Goal: Task Accomplishment & Management: Complete application form

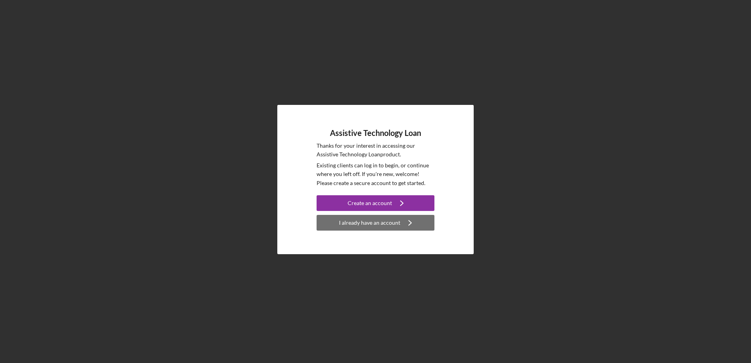
click at [402, 218] on icon "Icon/Navigate" at bounding box center [410, 223] width 20 height 20
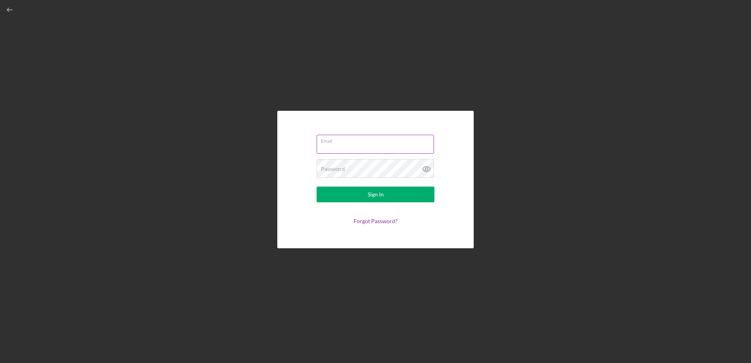
click at [406, 150] on input "Email" at bounding box center [374, 144] width 117 height 19
type input "[EMAIL_ADDRESS][DOMAIN_NAME]"
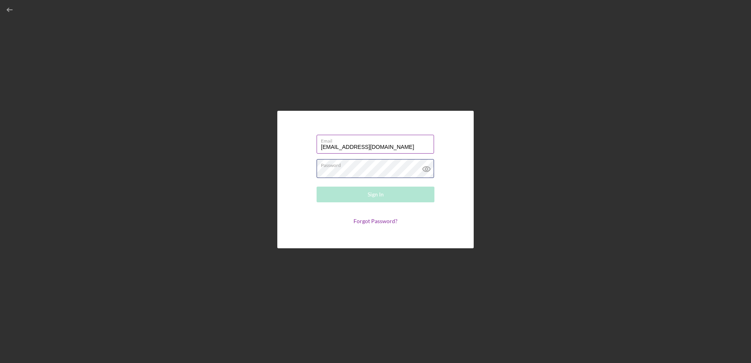
click at [402, 166] on div "Password Required" at bounding box center [375, 169] width 118 height 20
click at [388, 220] on link "Forgot Password?" at bounding box center [375, 222] width 44 height 7
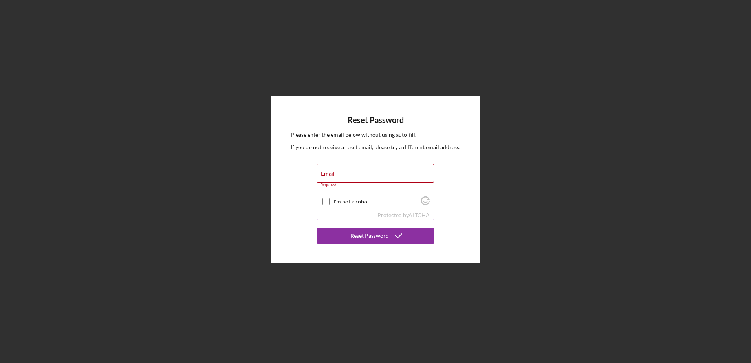
click at [329, 200] on input "I'm not a robot" at bounding box center [325, 201] width 7 height 7
checkbox input "true"
click at [351, 174] on input "Email" at bounding box center [374, 173] width 117 height 19
type input "[EMAIL_ADDRESS][DOMAIN_NAME]"
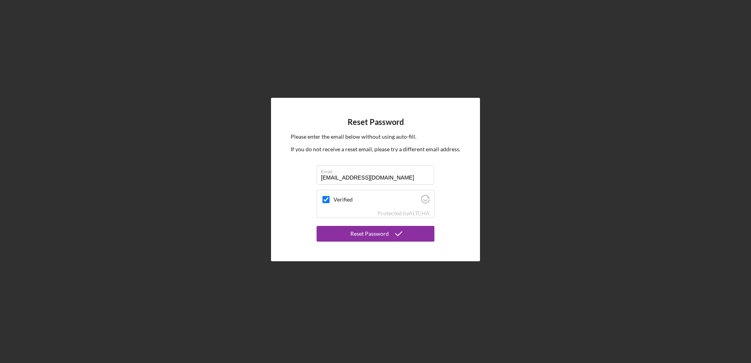
drag, startPoint x: 361, startPoint y: 232, endPoint x: 344, endPoint y: 221, distance: 19.9
click at [361, 232] on div "Reset Password" at bounding box center [369, 234] width 38 height 16
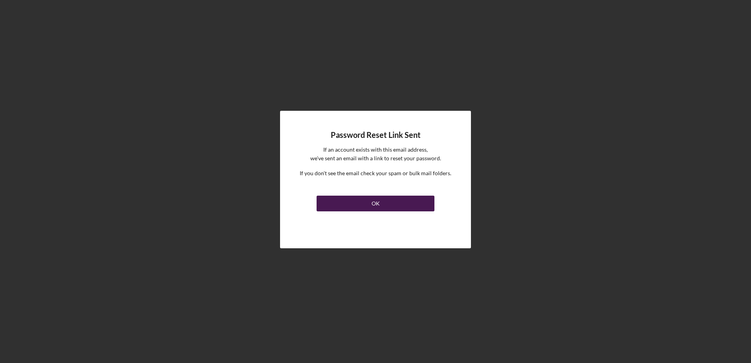
click at [387, 205] on button "OK" at bounding box center [375, 204] width 118 height 16
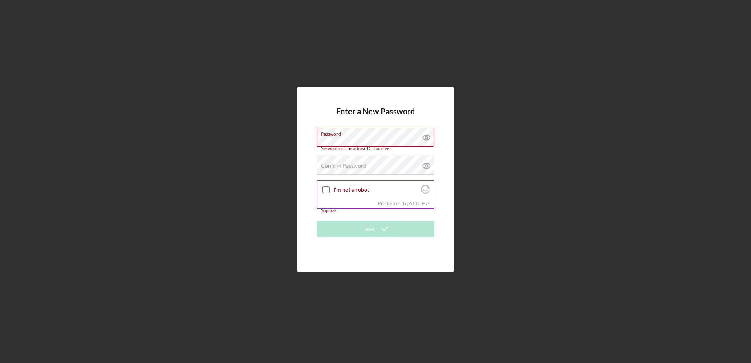
click at [321, 204] on div "Protected by [PERSON_NAME]" at bounding box center [375, 203] width 117 height 9
click at [328, 167] on label "Confirm Password" at bounding box center [344, 166] width 46 height 6
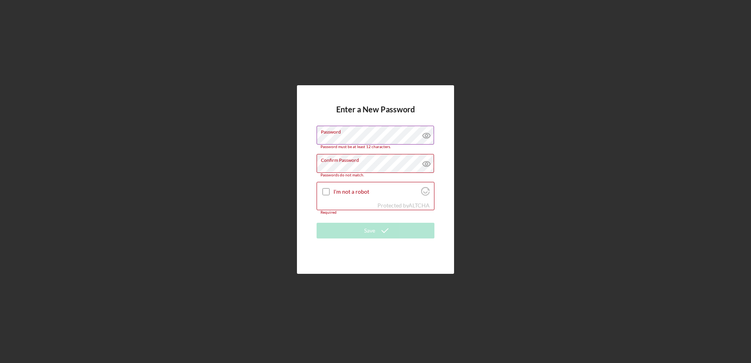
click at [429, 144] on icon at bounding box center [427, 136] width 20 height 20
click at [425, 159] on icon at bounding box center [427, 164] width 20 height 20
click at [417, 161] on icon at bounding box center [427, 164] width 20 height 20
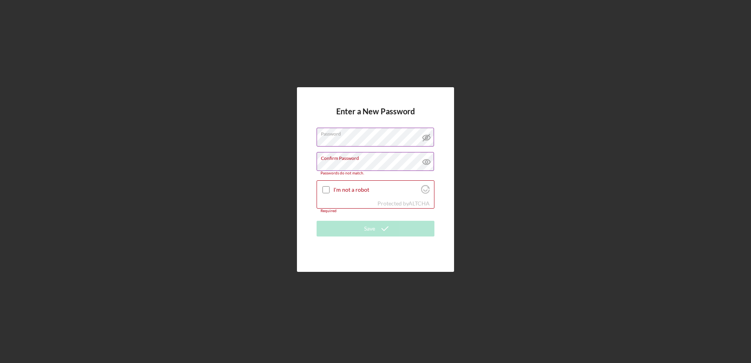
drag, startPoint x: 473, startPoint y: 128, endPoint x: 434, endPoint y: 139, distance: 40.9
click at [468, 128] on div "Enter a New Password Password Confirm Password Passwords do not match. I'm not …" at bounding box center [375, 179] width 743 height 359
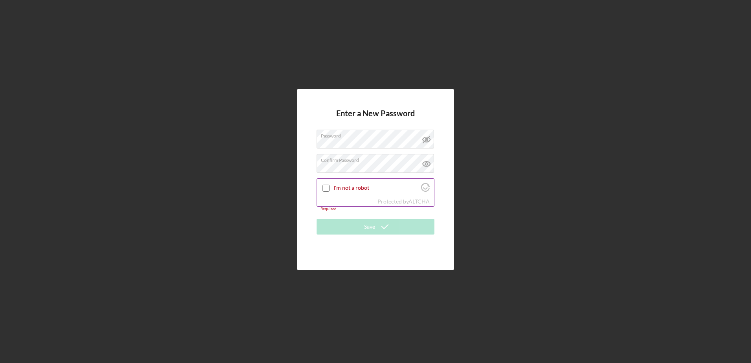
click at [324, 189] on input "I'm not a robot" at bounding box center [325, 188] width 7 height 7
checkbox input "true"
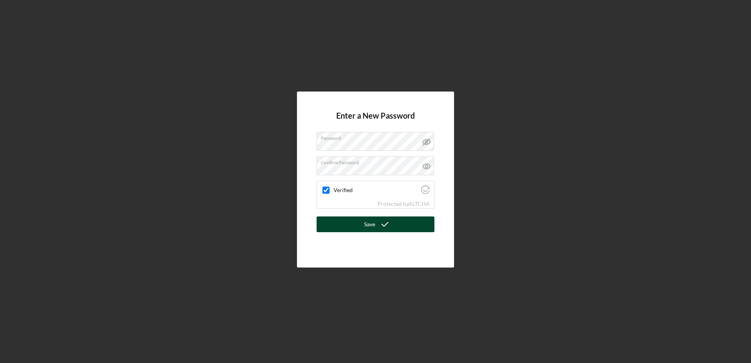
click at [337, 221] on button "Save" at bounding box center [375, 224] width 118 height 16
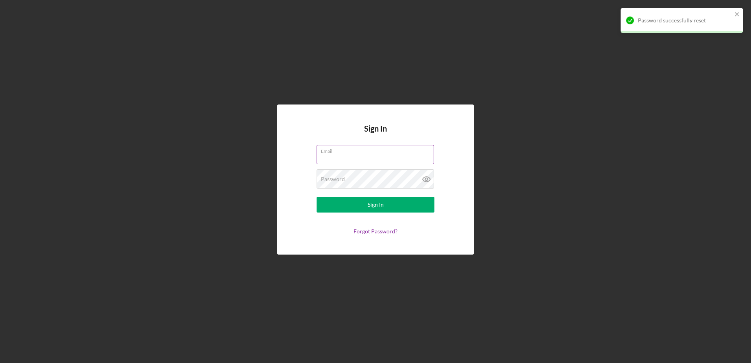
click at [363, 157] on input "Email" at bounding box center [374, 154] width 117 height 19
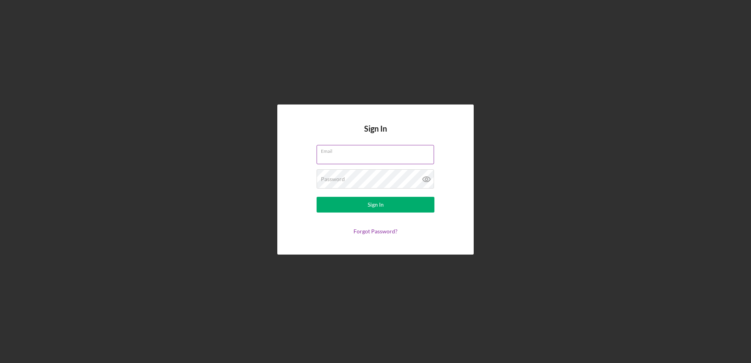
type input "[EMAIL_ADDRESS][DOMAIN_NAME]"
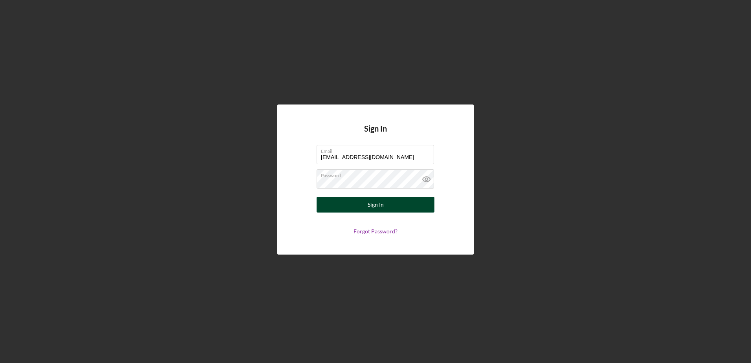
click at [366, 205] on button "Sign In" at bounding box center [375, 205] width 118 height 16
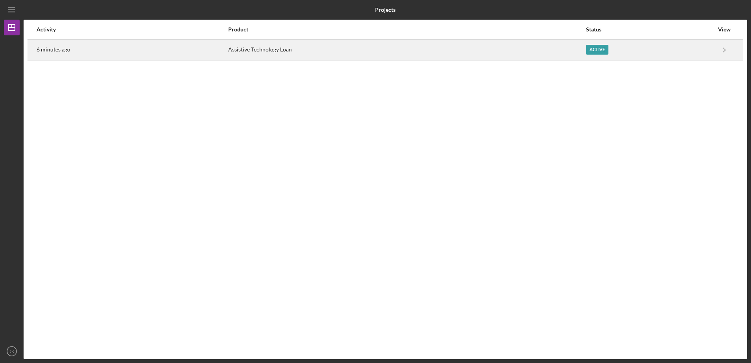
click at [599, 47] on div "Active" at bounding box center [597, 50] width 22 height 10
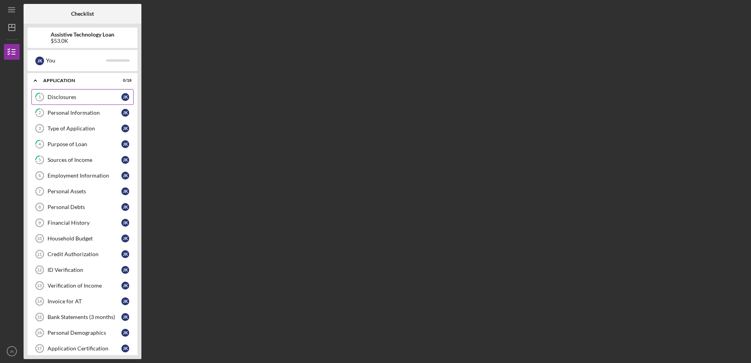
click at [69, 101] on link "1 Disclosures J K" at bounding box center [82, 97] width 102 height 16
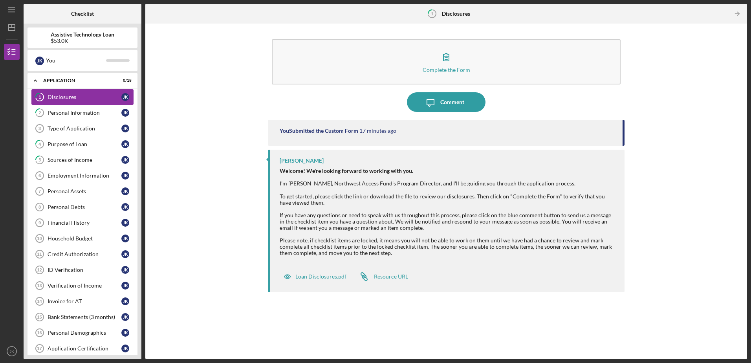
click at [69, 101] on link "1 Disclosures J K" at bounding box center [82, 97] width 102 height 16
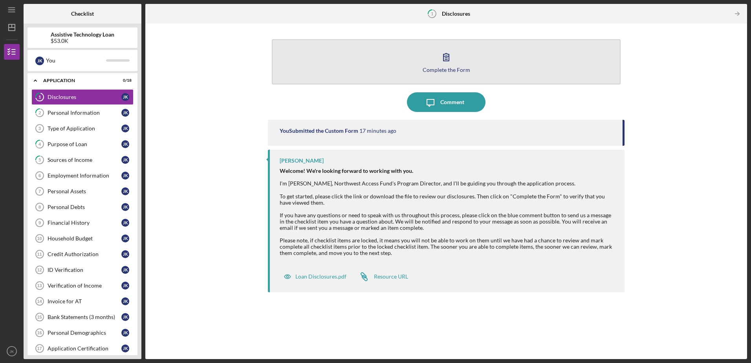
click at [446, 54] on icon "button" at bounding box center [446, 57] width 20 height 20
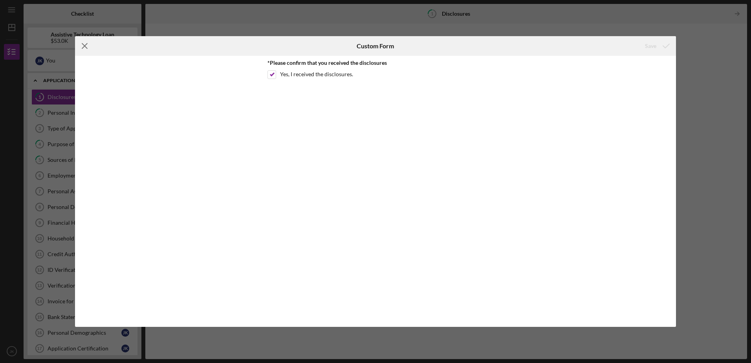
click at [88, 41] on icon "Icon/Menu Close" at bounding box center [85, 46] width 20 height 20
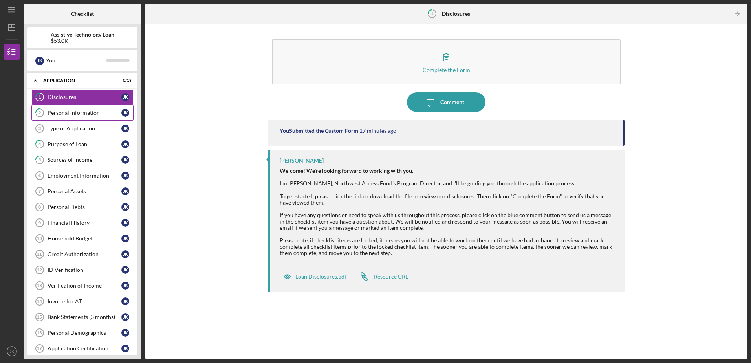
click at [69, 109] on link "2 Personal Information J K" at bounding box center [82, 113] width 102 height 16
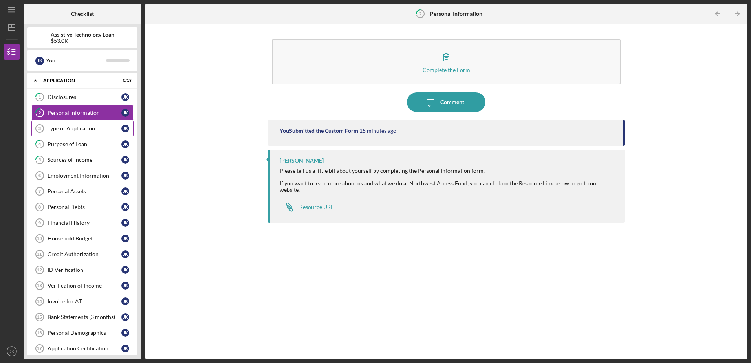
click at [86, 127] on div "Type of Application" at bounding box center [85, 128] width 74 height 6
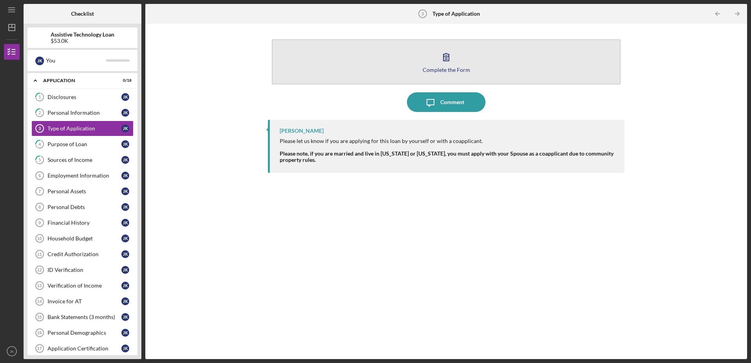
click at [429, 63] on button "Complete the Form Form" at bounding box center [446, 61] width 348 height 45
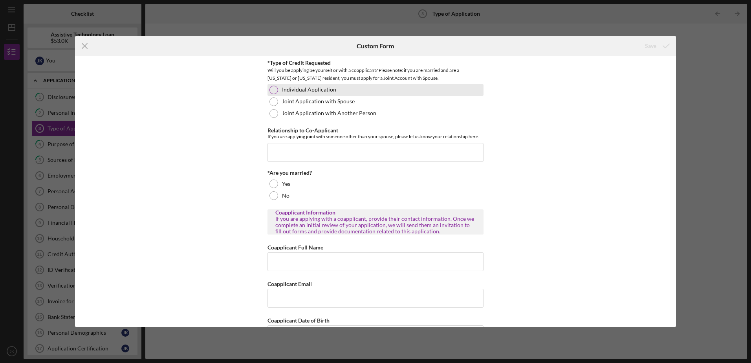
click at [271, 86] on div at bounding box center [273, 90] width 9 height 9
drag, startPoint x: 276, startPoint y: 101, endPoint x: 294, endPoint y: 124, distance: 28.3
click at [278, 104] on div "Joint Application with Spouse" at bounding box center [375, 102] width 216 height 12
click at [272, 88] on div at bounding box center [273, 90] width 9 height 9
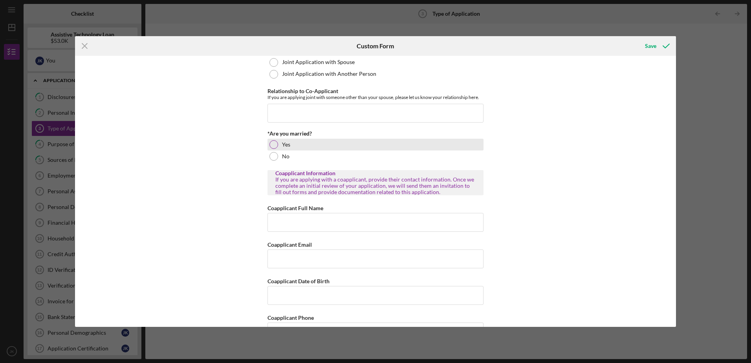
click at [273, 143] on div at bounding box center [273, 144] width 9 height 9
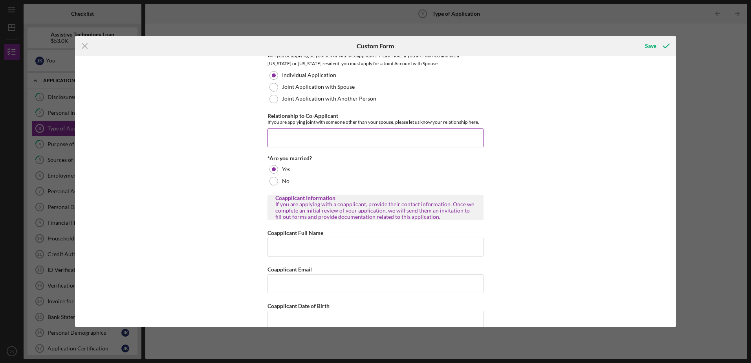
scroll to position [0, 0]
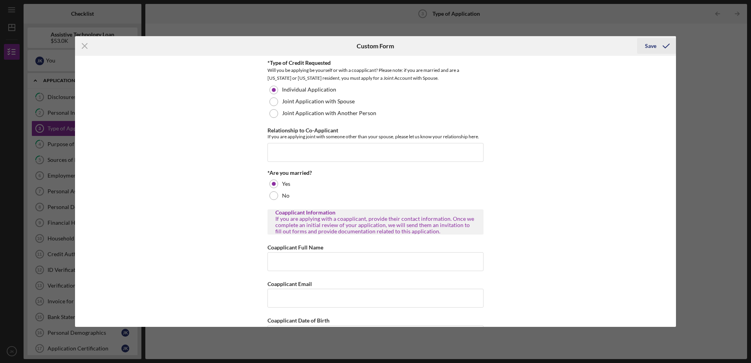
click at [645, 48] on div "Save" at bounding box center [650, 46] width 11 height 16
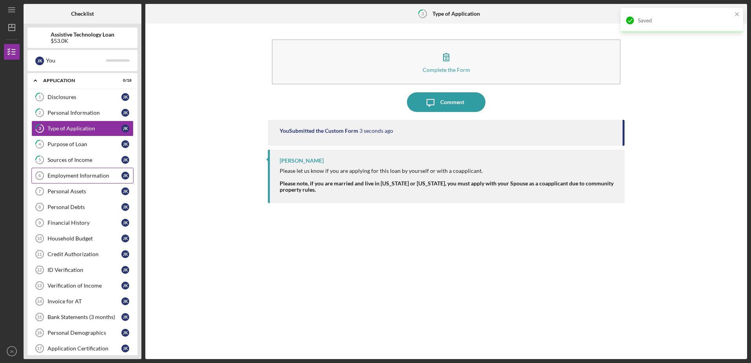
click at [93, 172] on link "Employment Information 6 Employment Information J K" at bounding box center [82, 176] width 102 height 16
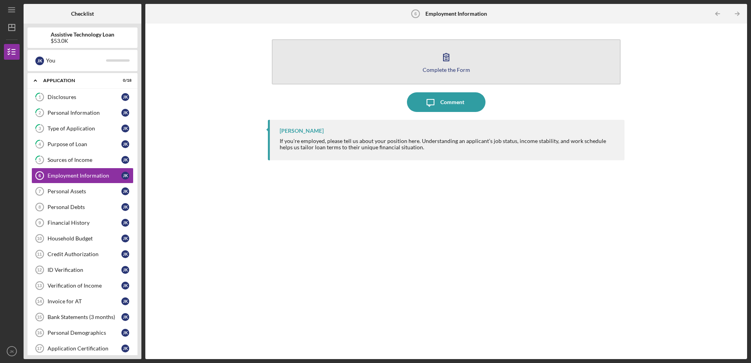
click at [423, 59] on button "Complete the Form Form" at bounding box center [446, 61] width 348 height 45
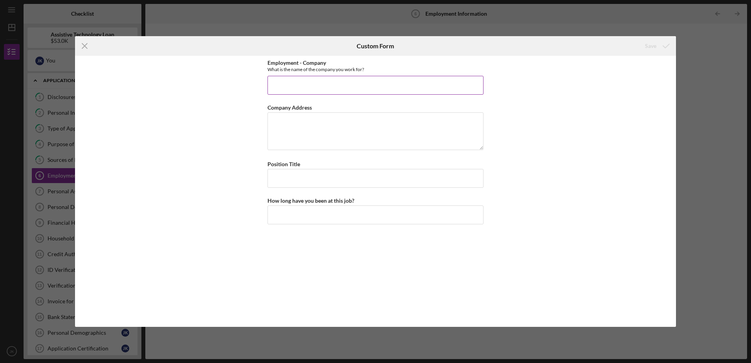
drag, startPoint x: 401, startPoint y: 91, endPoint x: 454, endPoint y: 90, distance: 53.0
click at [422, 85] on input "Employment - Company" at bounding box center [375, 85] width 216 height 19
drag, startPoint x: 348, startPoint y: 100, endPoint x: 331, endPoint y: 93, distance: 18.0
drag, startPoint x: 331, startPoint y: 93, endPoint x: 322, endPoint y: 85, distance: 12.2
drag, startPoint x: 322, startPoint y: 85, endPoint x: 317, endPoint y: 83, distance: 5.3
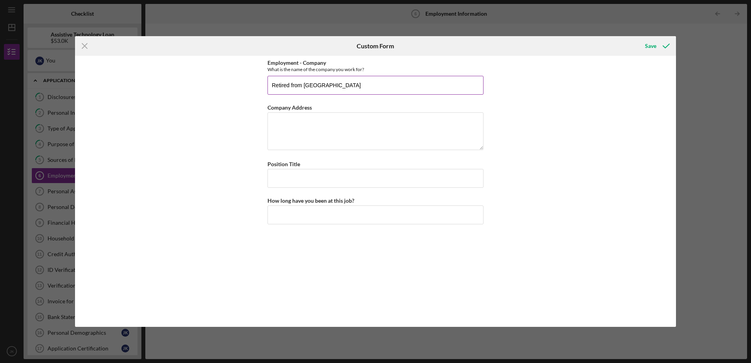
click at [342, 84] on input "Retired from [GEOGRAPHIC_DATA]" at bounding box center [375, 85] width 216 height 19
type input "Retired from Marysville Police DEpartment"
drag, startPoint x: 307, startPoint y: 107, endPoint x: 295, endPoint y: 110, distance: 12.4
click at [295, 110] on label "Company Address" at bounding box center [289, 107] width 44 height 7
drag, startPoint x: 295, startPoint y: 110, endPoint x: 276, endPoint y: 124, distance: 23.6
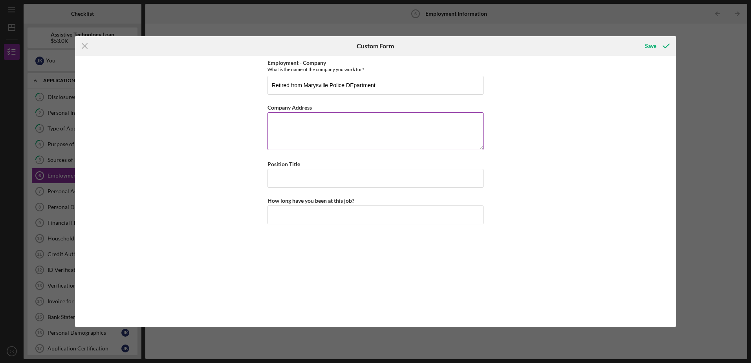
click at [276, 124] on textarea "Company Address" at bounding box center [375, 131] width 216 height 38
type textarea "[STREET_ADDRESS]"
click at [288, 183] on input "Position Title" at bounding box center [375, 178] width 216 height 19
type input "Police officer"
click at [287, 215] on input "How long have you been at this job?" at bounding box center [375, 214] width 216 height 19
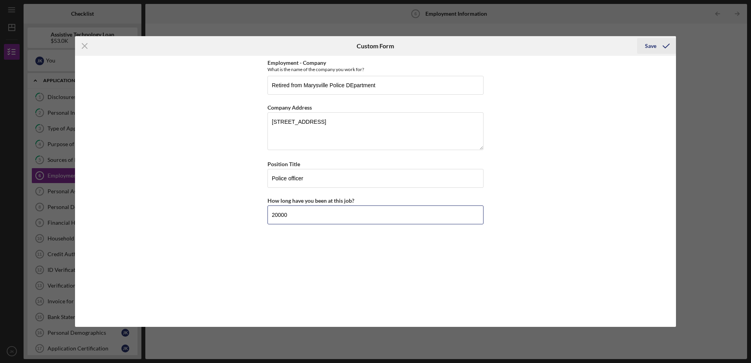
type input "20000"
click at [646, 43] on div "Save" at bounding box center [650, 46] width 11 height 16
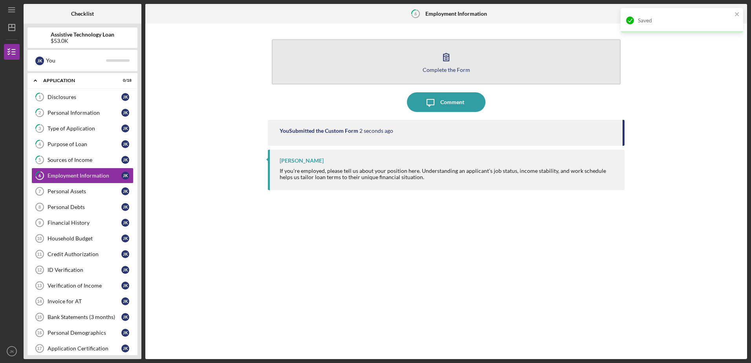
click at [433, 67] on button "Complete the Form Form" at bounding box center [446, 61] width 348 height 45
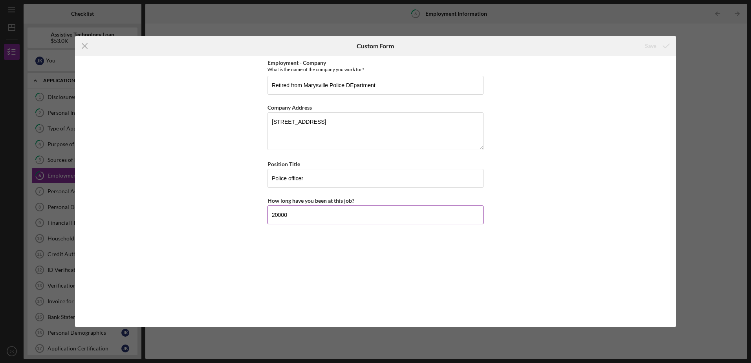
click at [386, 212] on input "20000" at bounding box center [375, 214] width 216 height 19
type input "20 years"
click at [653, 46] on div "Save" at bounding box center [650, 46] width 11 height 16
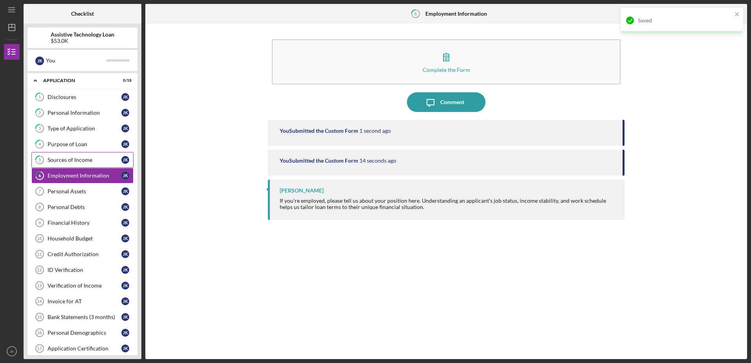
click at [89, 159] on div "Sources of Income" at bounding box center [85, 160] width 74 height 6
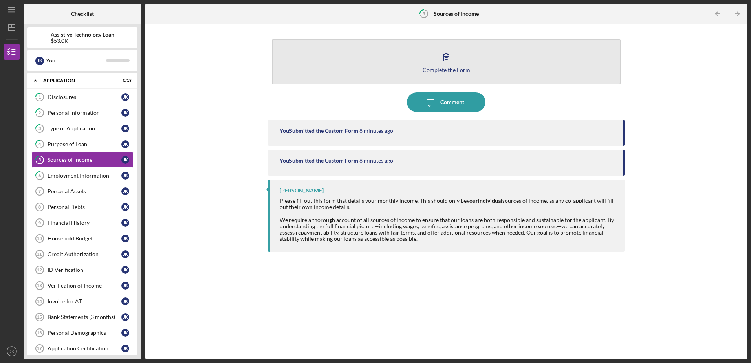
click at [434, 54] on button "Complete the Form Form" at bounding box center [446, 61] width 348 height 45
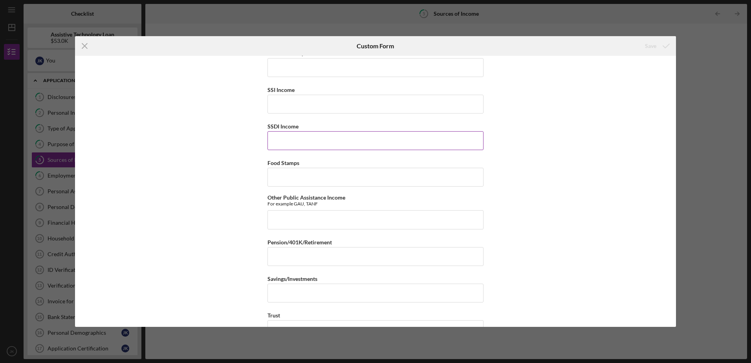
scroll to position [79, 0]
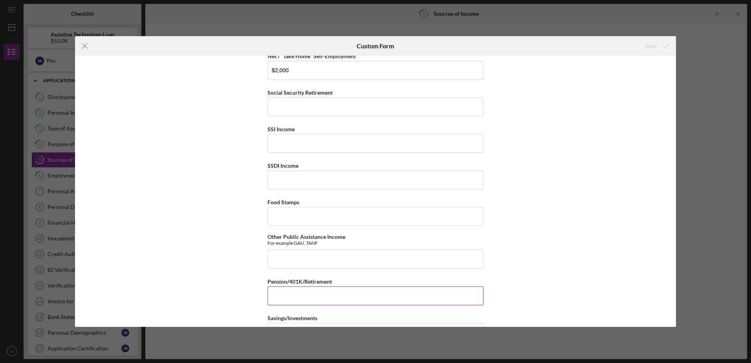
click at [326, 295] on input "Pension/401K/Retirement" at bounding box center [375, 295] width 216 height 19
type input "$9,500"
click at [221, 254] on div "Sources of Income Please tell us the monthly amount of income you receive by so…" at bounding box center [375, 191] width 601 height 271
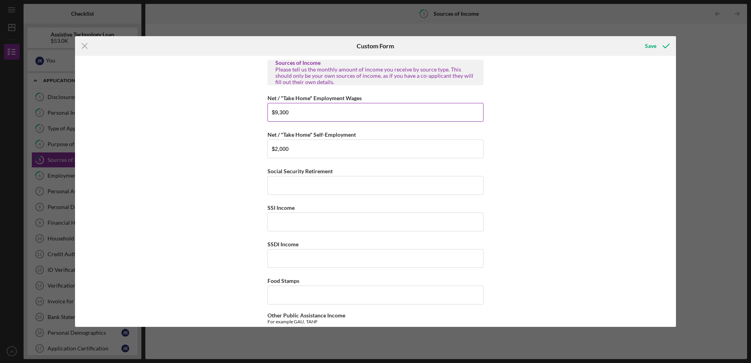
click at [365, 115] on input "$9,300" at bounding box center [375, 112] width 216 height 19
type input "$9"
click at [652, 46] on div "Save" at bounding box center [650, 46] width 11 height 16
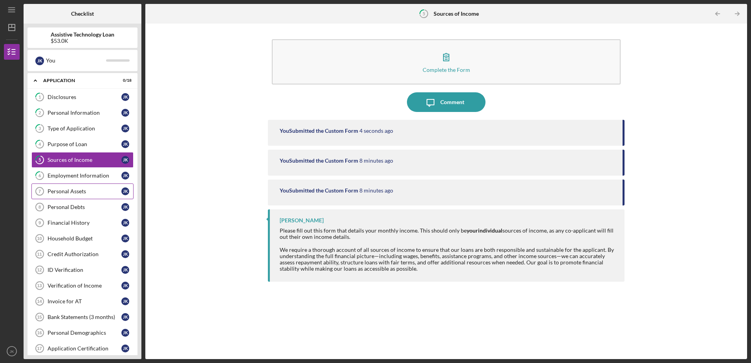
click at [91, 190] on div "Personal Assets" at bounding box center [85, 191] width 74 height 6
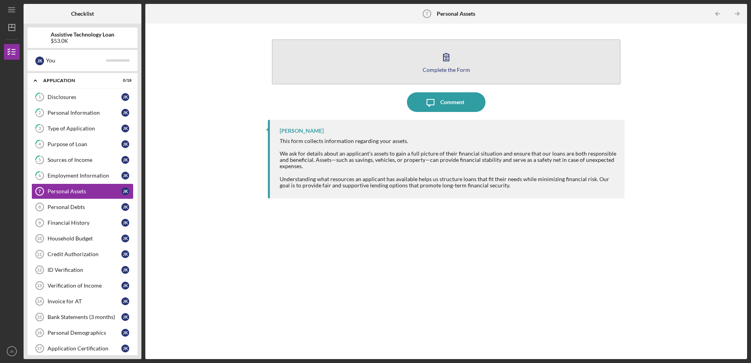
click at [430, 66] on button "Complete the Form Form" at bounding box center [446, 61] width 348 height 45
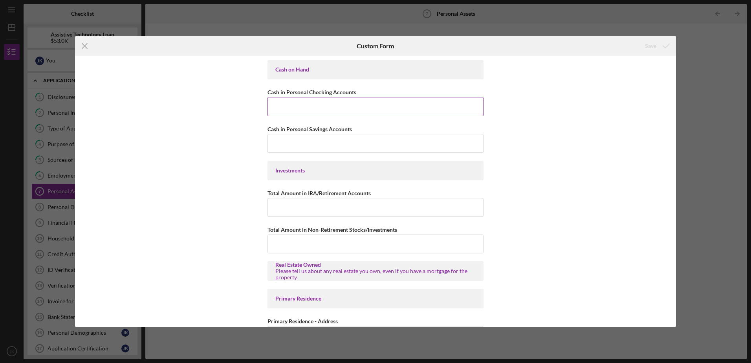
click at [298, 104] on input "Cash in Personal Checking Accounts" at bounding box center [375, 106] width 216 height 19
type input "$1,000"
click at [272, 150] on input "Cash in Personal Savings Accounts" at bounding box center [375, 143] width 216 height 19
drag, startPoint x: 272, startPoint y: 150, endPoint x: 236, endPoint y: 146, distance: 36.4
click at [236, 146] on div "Cash on Hand Cash in Personal Checking Accounts $1,000 Cash in Personal Savings…" at bounding box center [375, 191] width 601 height 271
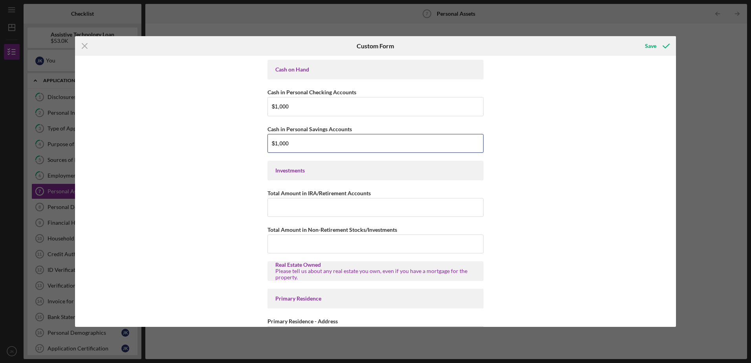
type input "$1,000"
click at [213, 143] on div "Cash on Hand Cash in Personal Checking Accounts $1,000 Cash in Personal Savings…" at bounding box center [375, 191] width 601 height 271
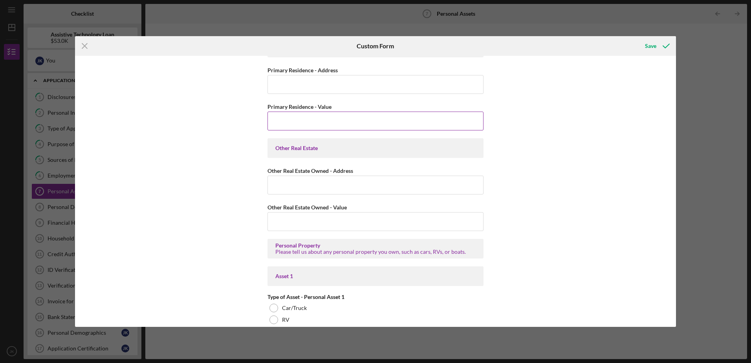
scroll to position [236, 0]
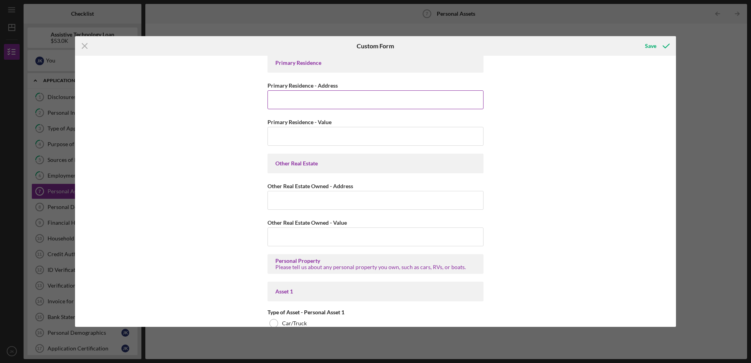
click at [285, 99] on input "Primary Residence - Address" at bounding box center [375, 99] width 216 height 19
type input "[STREET_ADDRESS]"
click at [289, 130] on input "Primary Residence - Value" at bounding box center [375, 136] width 216 height 19
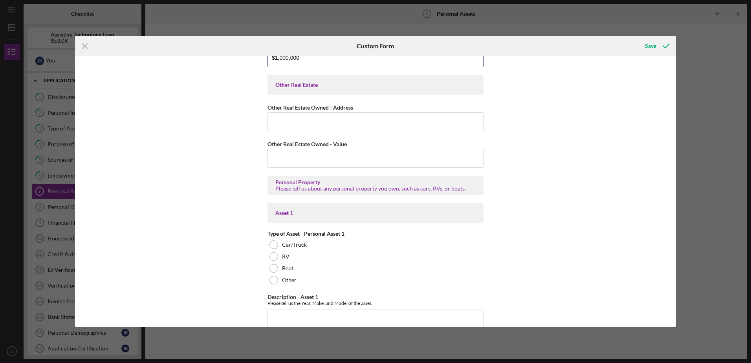
scroll to position [353, 0]
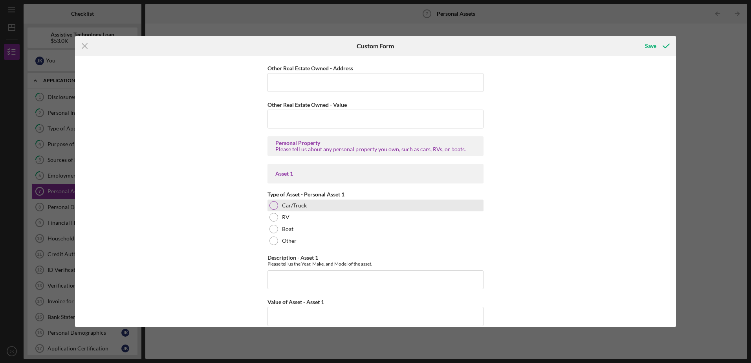
type input "$1,000,000"
click at [274, 201] on div "Car/Truck" at bounding box center [375, 205] width 216 height 12
click at [318, 280] on input "Description - Asset 1" at bounding box center [375, 279] width 216 height 19
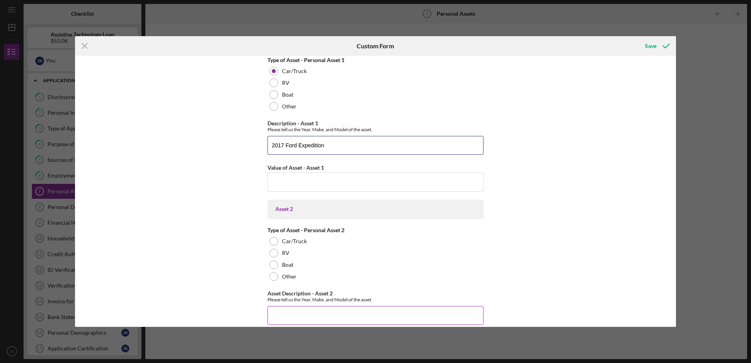
scroll to position [510, 0]
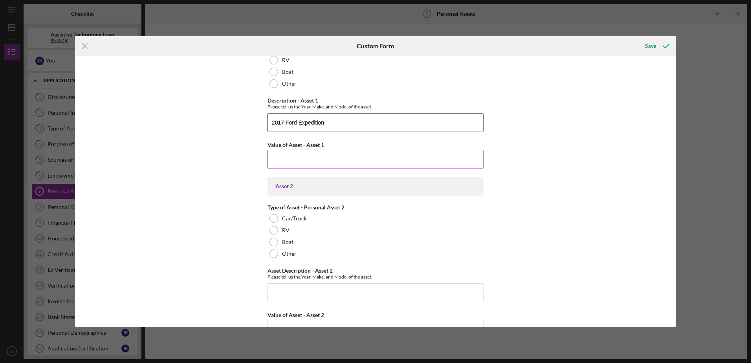
type input "2017 Ford Expedition"
click at [392, 161] on input "Value of Asset - Asset 1" at bounding box center [375, 159] width 216 height 19
type input "$17,000"
drag, startPoint x: 274, startPoint y: 216, endPoint x: 274, endPoint y: 242, distance: 25.9
click at [274, 219] on div at bounding box center [273, 218] width 9 height 9
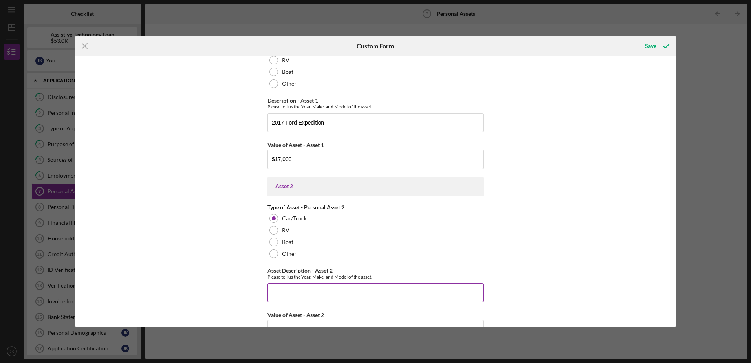
click at [280, 285] on input "Asset Description - Asset 2" at bounding box center [375, 292] width 216 height 19
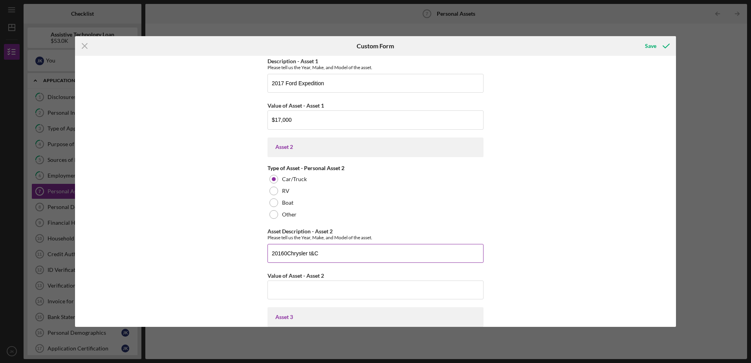
click at [285, 251] on input "20160Chrysler t&C" at bounding box center [375, 253] width 216 height 19
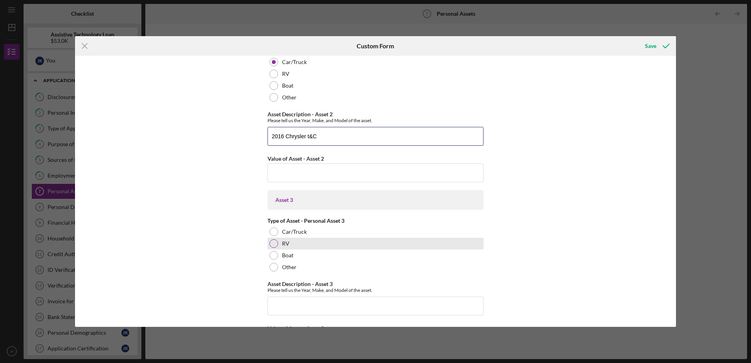
scroll to position [668, 0]
type input "2016 Chrysler t&C"
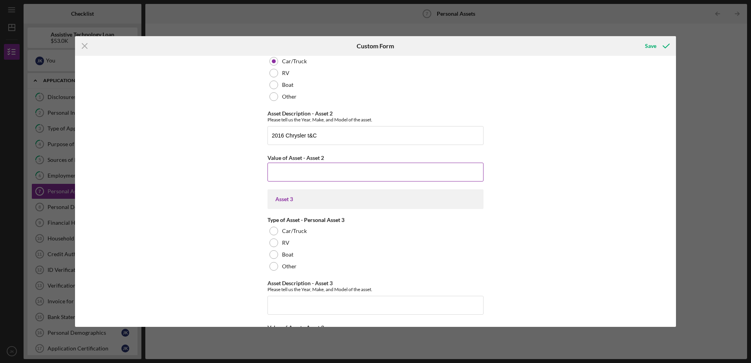
click at [339, 170] on input "Value of Asset - Asset 2" at bounding box center [375, 172] width 216 height 19
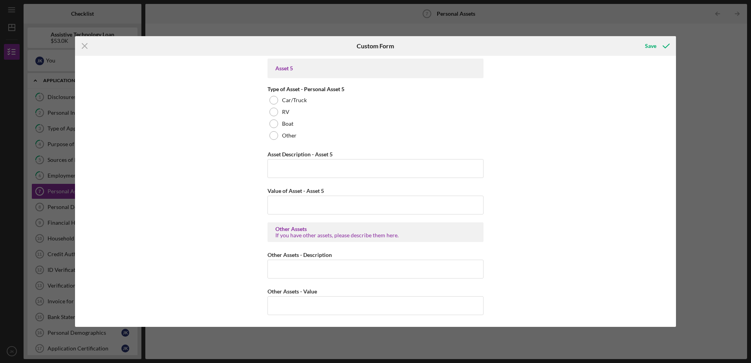
scroll to position [1132, 0]
type input "$12,000"
click at [646, 48] on div "Save" at bounding box center [650, 46] width 11 height 16
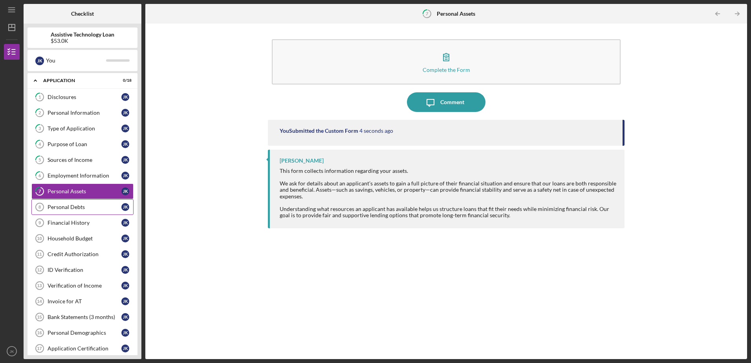
click at [71, 205] on div "Personal Debts" at bounding box center [85, 207] width 74 height 6
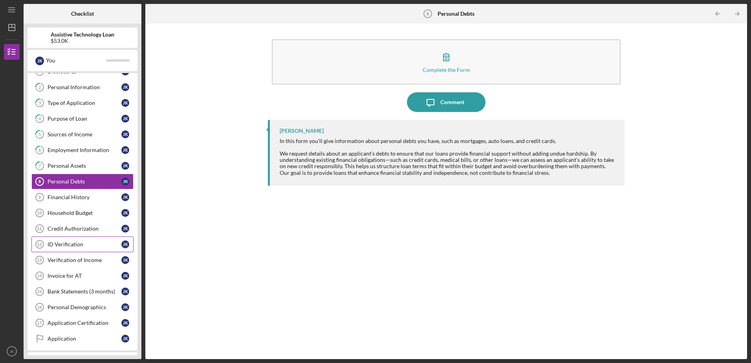
scroll to position [78, 0]
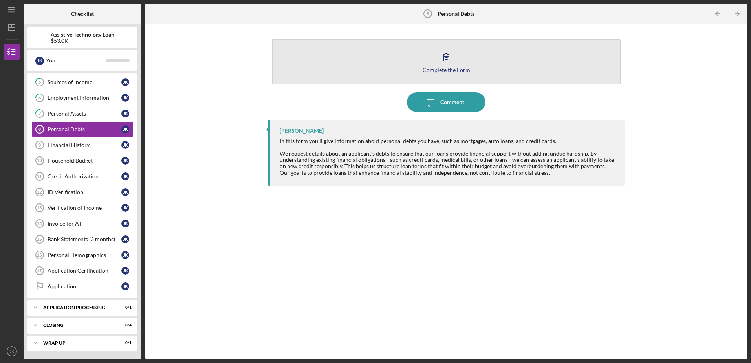
click at [470, 66] on button "Complete the Form Form" at bounding box center [446, 61] width 348 height 45
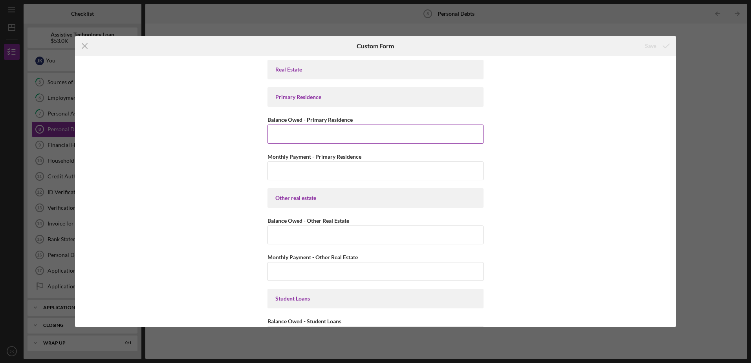
click at [408, 136] on input "Balance Owed - Primary Residence" at bounding box center [375, 133] width 216 height 19
type input "$715,000"
click at [400, 173] on input "Monthly Payment - Primary Residence" at bounding box center [375, 170] width 216 height 19
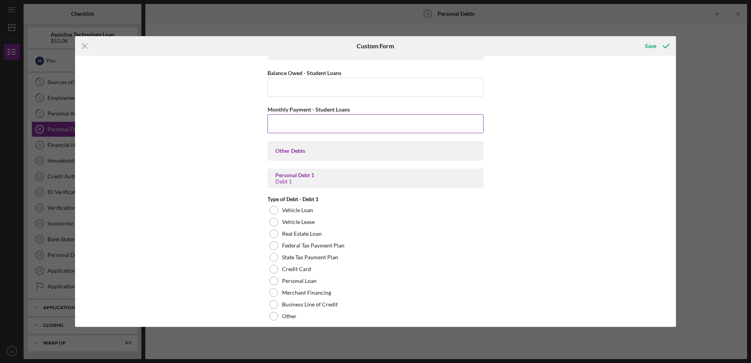
scroll to position [275, 0]
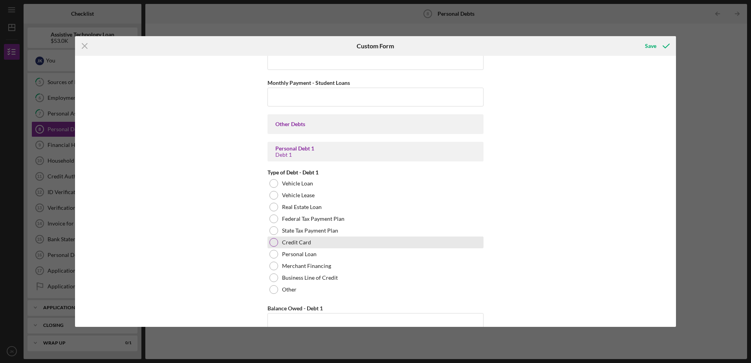
type input "$5,500"
click at [276, 238] on div "Credit Card" at bounding box center [375, 242] width 216 height 12
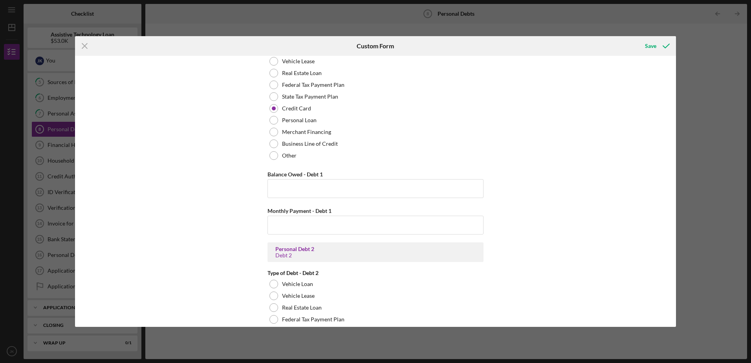
scroll to position [432, 0]
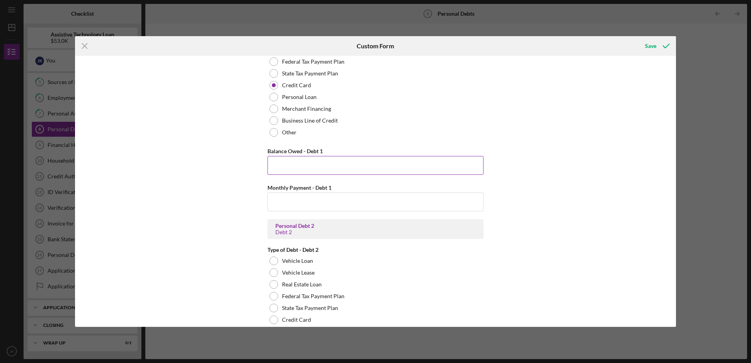
click at [337, 155] on div "Balance Owed - Debt 1" at bounding box center [375, 151] width 216 height 10
click at [336, 163] on input "Balance Owed - Debt 1" at bounding box center [375, 165] width 216 height 19
type input "$10,000"
click at [334, 204] on input "Monthly Payment - Debt 1" at bounding box center [375, 201] width 216 height 19
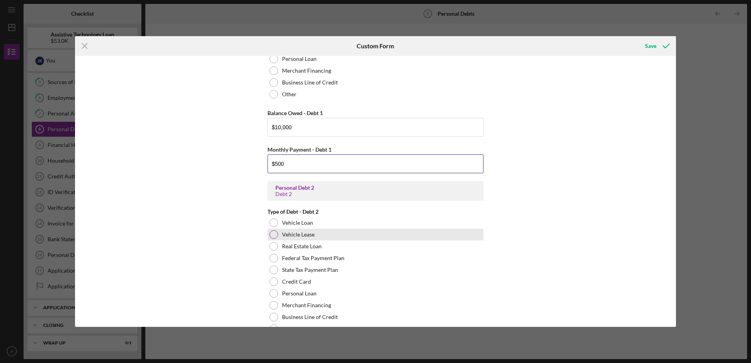
scroll to position [471, 0]
type input "$500"
click at [390, 238] on div "Vehicle Lease" at bounding box center [375, 233] width 216 height 12
drag, startPoint x: 390, startPoint y: 238, endPoint x: 371, endPoint y: 228, distance: 20.9
click at [375, 228] on div "Vehicle Lease" at bounding box center [375, 233] width 216 height 12
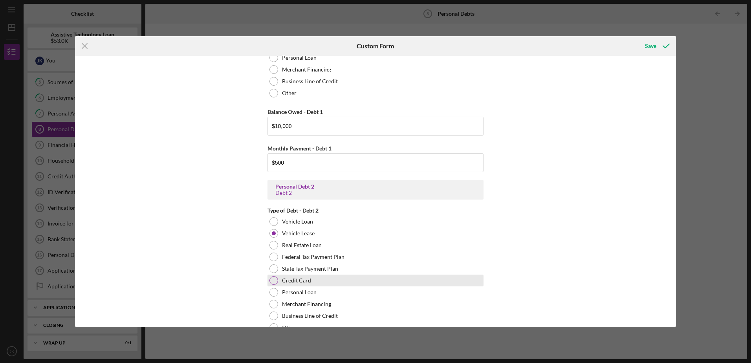
click at [273, 282] on div at bounding box center [273, 280] width 9 height 9
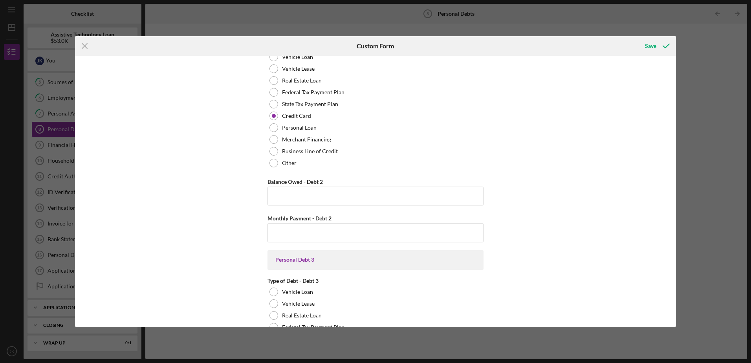
scroll to position [668, 0]
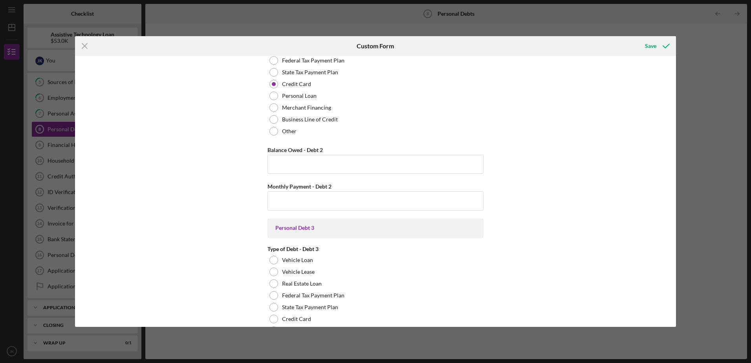
click at [396, 174] on div "Real Estate Primary Residence Balance Owed - Primary Residence $715,000 Monthly…" at bounding box center [375, 358] width 216 height 1933
click at [399, 171] on input "Balance Owed - Debt 2" at bounding box center [375, 164] width 216 height 19
type input "$20,000"
click at [399, 200] on input "Monthly Payment - Debt 2" at bounding box center [375, 200] width 216 height 19
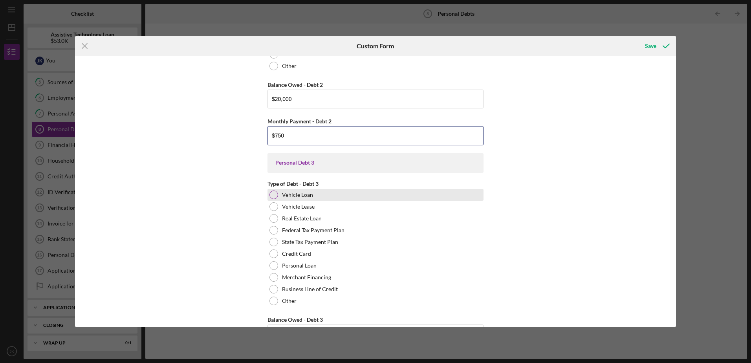
scroll to position [746, 0]
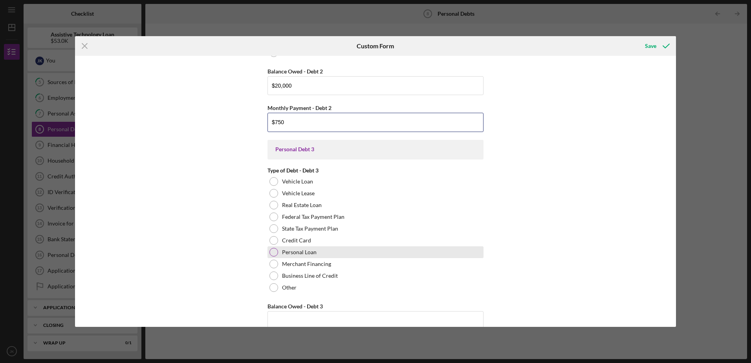
type input "$750"
click at [272, 249] on div at bounding box center [273, 252] width 9 height 9
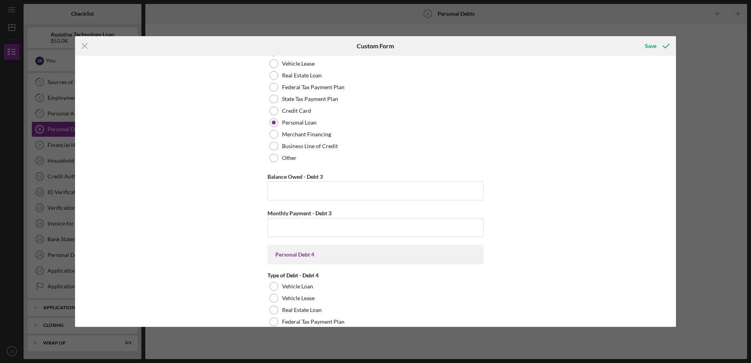
scroll to position [903, 0]
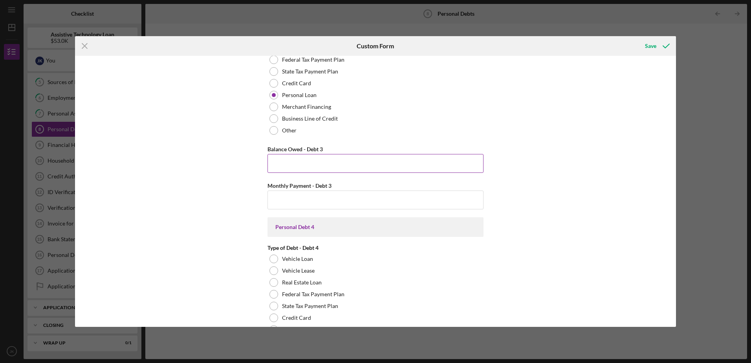
click at [309, 165] on input "Balance Owed - Debt 3" at bounding box center [375, 163] width 216 height 19
type input "$14,000"
click at [290, 197] on input "Monthly Payment - Debt 3" at bounding box center [375, 199] width 216 height 19
type input "$300"
click at [227, 207] on div "Real Estate Primary Residence Balance Owed - Primary Residence $715,000 Monthly…" at bounding box center [375, 191] width 601 height 271
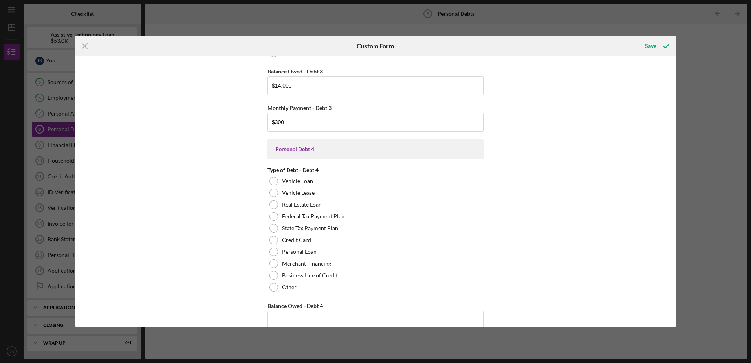
scroll to position [1021, 0]
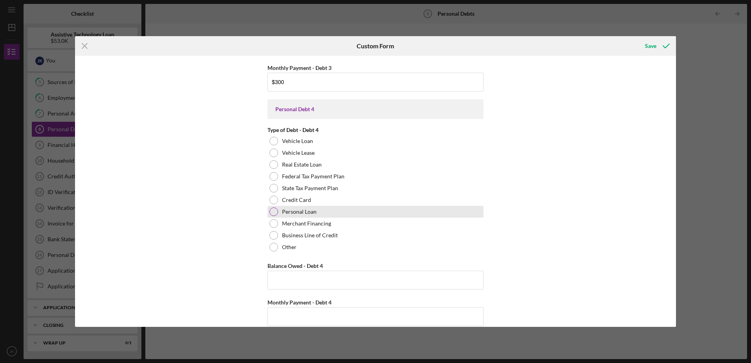
click at [271, 211] on div at bounding box center [273, 211] width 9 height 9
click at [300, 276] on input "Balance Owed - Debt 4" at bounding box center [375, 280] width 216 height 19
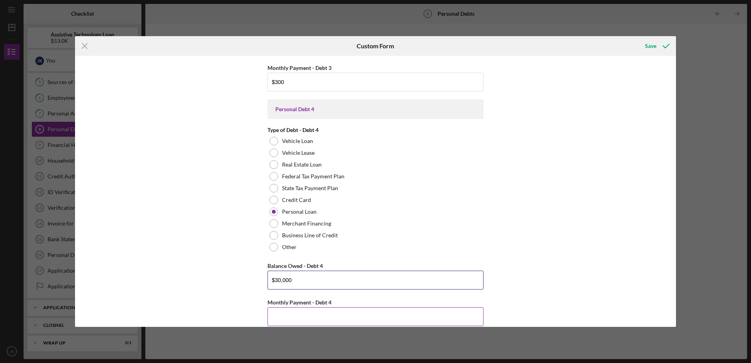
scroll to position [1060, 0]
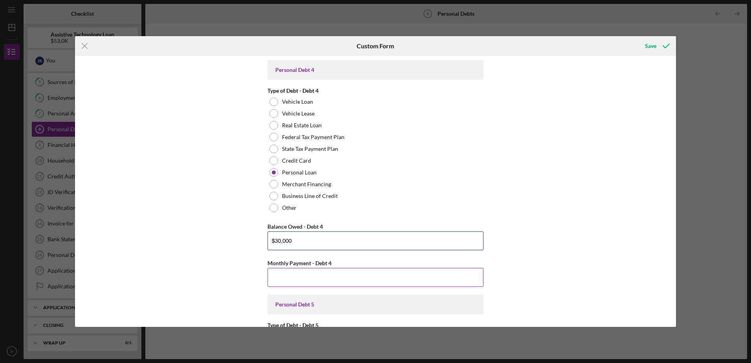
type input "$30,000"
click at [315, 281] on input "Monthly Payment - Debt 4" at bounding box center [375, 277] width 216 height 19
type input "$800"
click at [653, 44] on div "Save" at bounding box center [650, 46] width 11 height 16
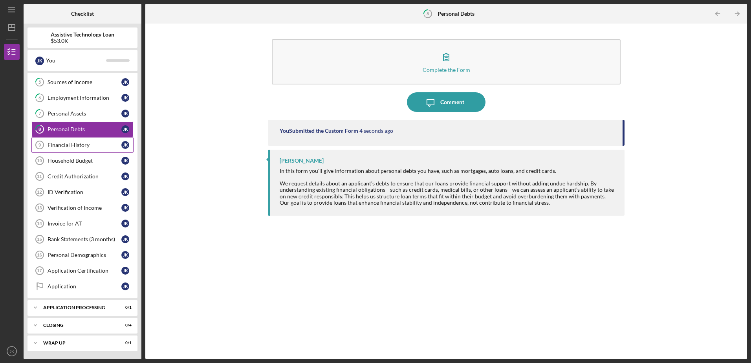
click at [91, 141] on link "Financial History 9 Financial History J K" at bounding box center [82, 145] width 102 height 16
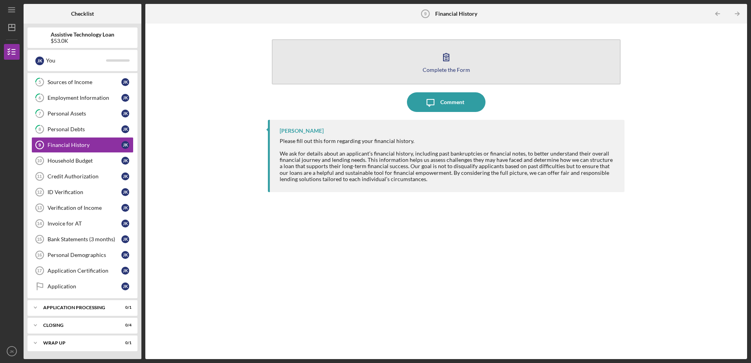
click at [463, 64] on button "Complete the Form Form" at bounding box center [446, 61] width 348 height 45
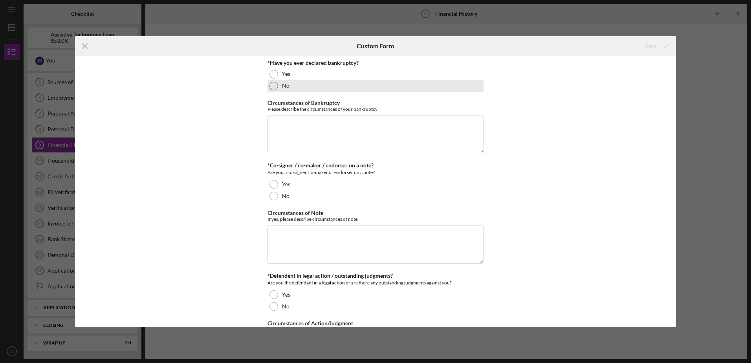
click at [275, 90] on div at bounding box center [273, 86] width 9 height 9
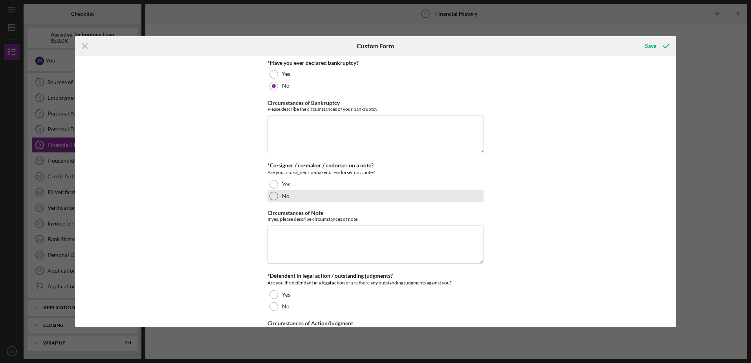
click at [272, 192] on div at bounding box center [273, 196] width 9 height 9
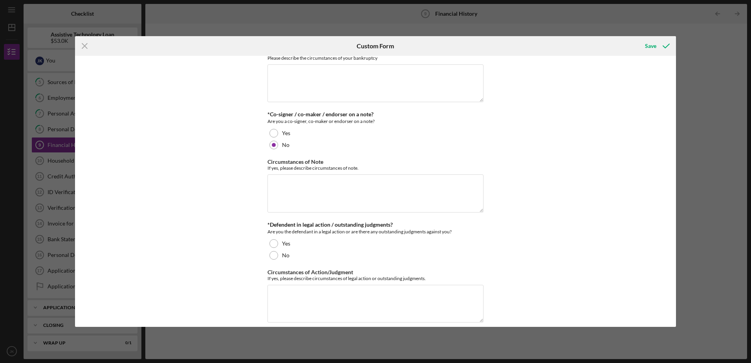
scroll to position [60, 0]
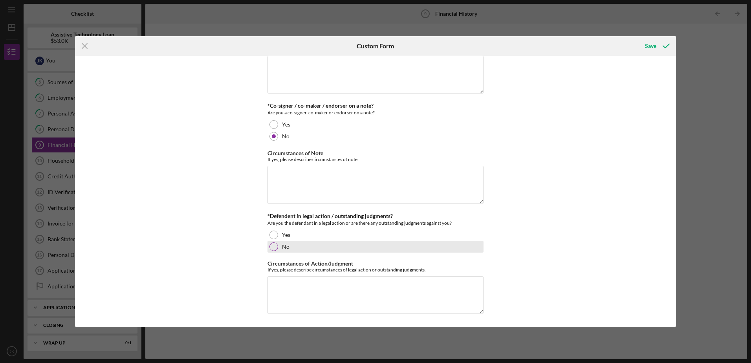
click at [271, 247] on div at bounding box center [273, 246] width 9 height 9
click at [650, 45] on div "Save" at bounding box center [650, 46] width 11 height 16
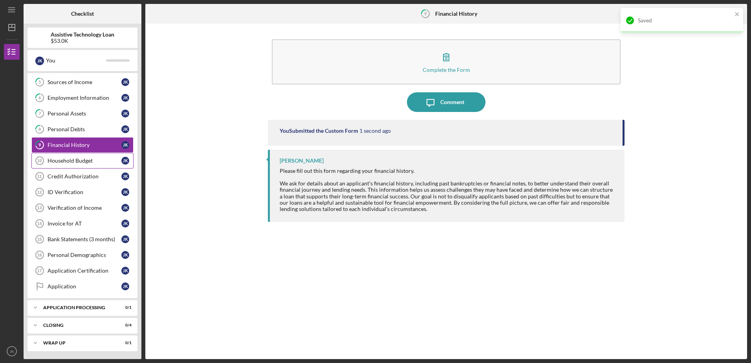
click at [77, 160] on div "Household Budget" at bounding box center [85, 160] width 74 height 6
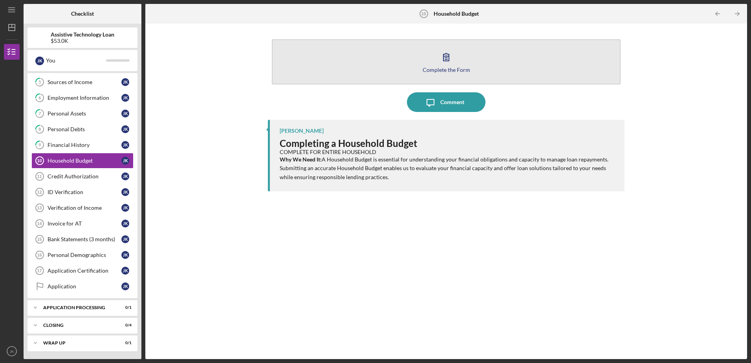
click at [439, 70] on div "Complete the Form" at bounding box center [447, 70] width 48 height 6
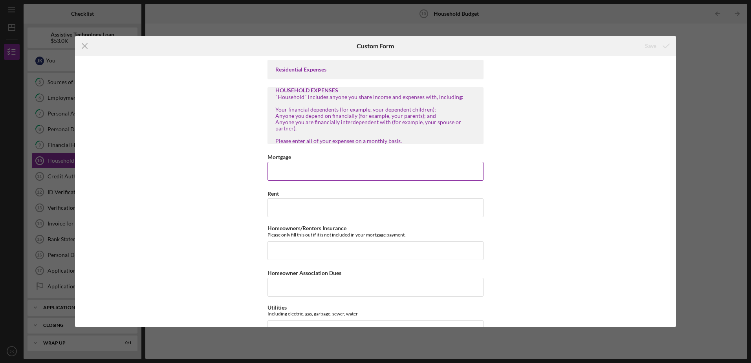
click at [402, 165] on input "Mortgage" at bounding box center [375, 171] width 216 height 19
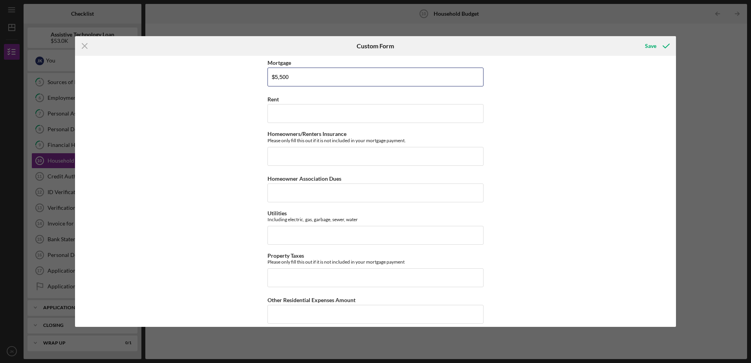
scroll to position [118, 0]
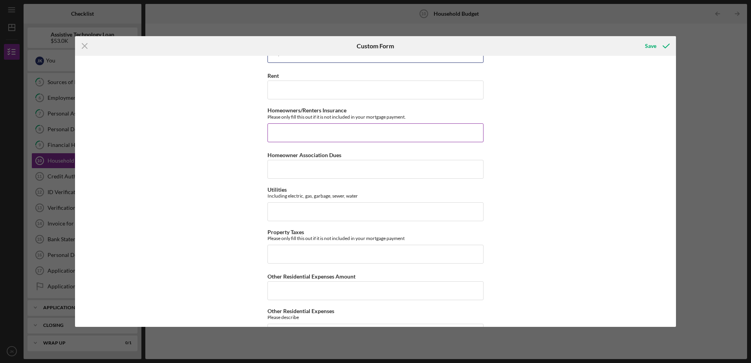
type input "$5,500"
click at [268, 123] on input "Homeowners/Renters Insurance" at bounding box center [375, 132] width 216 height 19
click at [242, 120] on div "Residential Expenses HOUSEHOLD EXPENSES "Household" includes anyone you share i…" at bounding box center [375, 191] width 601 height 271
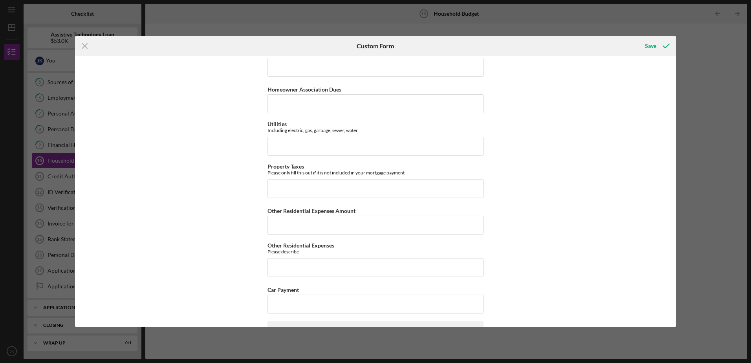
scroll to position [196, 0]
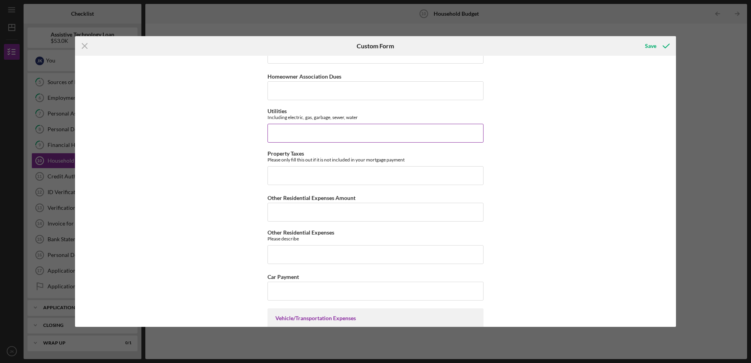
click at [277, 135] on input "Utilities" at bounding box center [375, 133] width 216 height 19
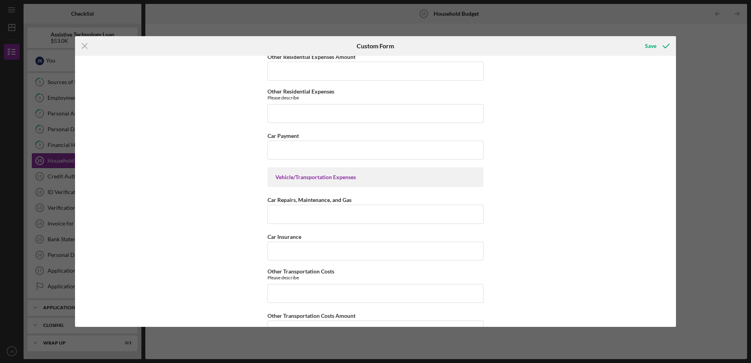
scroll to position [353, 0]
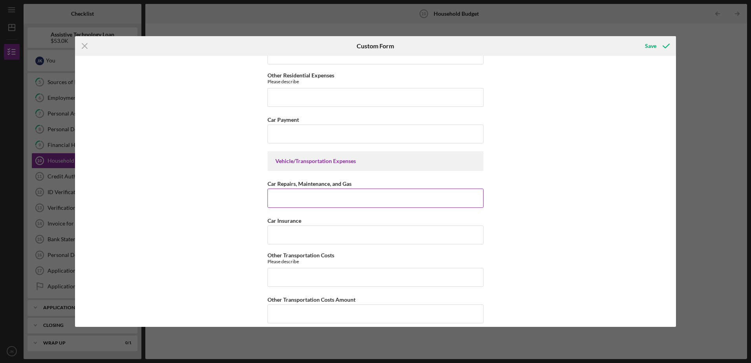
type input "$200"
click at [285, 199] on input "Car Repairs, Maintenance, and Gas" at bounding box center [375, 197] width 216 height 19
type input "$100"
drag, startPoint x: 275, startPoint y: 232, endPoint x: 290, endPoint y: 235, distance: 15.2
click at [284, 233] on input "Car Insurance" at bounding box center [375, 234] width 216 height 19
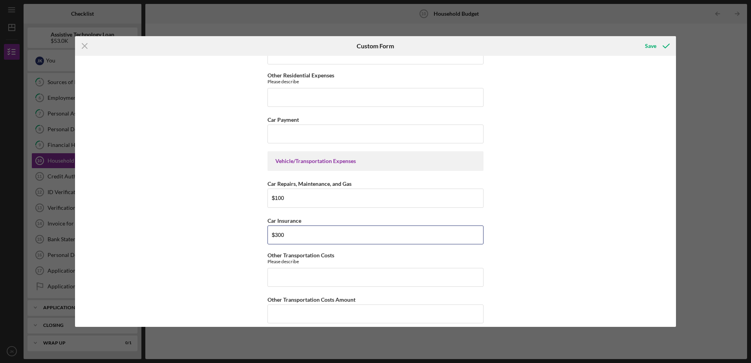
type input "$300"
drag, startPoint x: 238, startPoint y: 216, endPoint x: 252, endPoint y: 232, distance: 22.0
click at [252, 232] on div "Residential Expenses HOUSEHOLD EXPENSES "Household" includes anyone you share i…" at bounding box center [375, 191] width 601 height 271
drag, startPoint x: 252, startPoint y: 232, endPoint x: 232, endPoint y: 233, distance: 20.1
click at [232, 233] on div "Residential Expenses HOUSEHOLD EXPENSES "Household" includes anyone you share i…" at bounding box center [375, 191] width 601 height 271
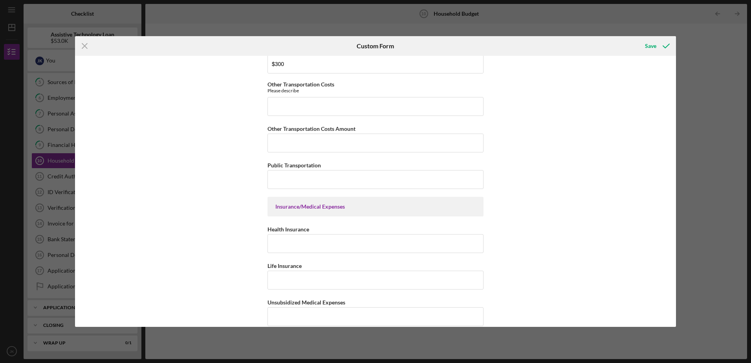
scroll to position [550, 0]
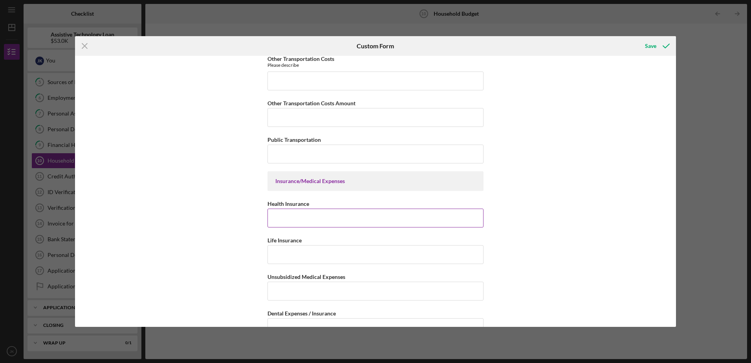
click at [272, 224] on input "Health Insurance" at bounding box center [375, 218] width 216 height 19
type input "$2,000"
click at [276, 251] on input "Life Insurance" at bounding box center [375, 254] width 216 height 19
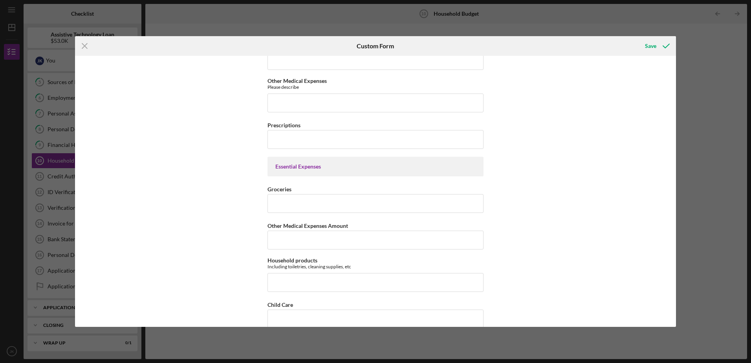
scroll to position [864, 0]
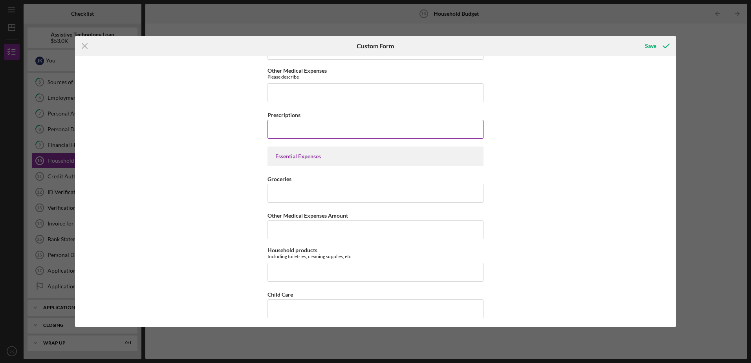
type input "$200"
click at [305, 129] on input "Prescriptions" at bounding box center [375, 129] width 216 height 19
type input "$100"
drag, startPoint x: 303, startPoint y: 188, endPoint x: 299, endPoint y: 194, distance: 7.6
click at [299, 194] on input "Groceries" at bounding box center [375, 193] width 216 height 19
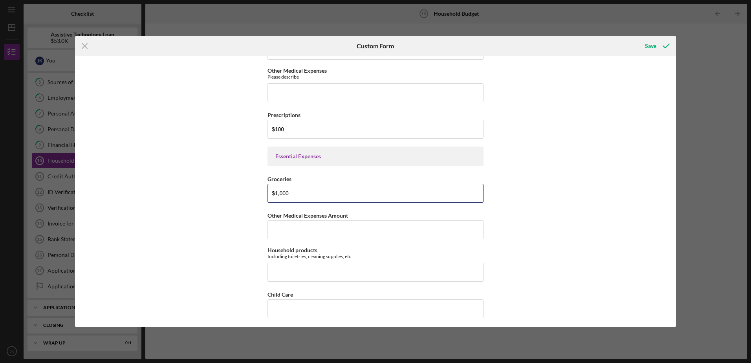
type input "$1,000"
click at [205, 188] on div "Residential Expenses HOUSEHOLD EXPENSES "Household" includes anyone you share i…" at bounding box center [375, 191] width 601 height 271
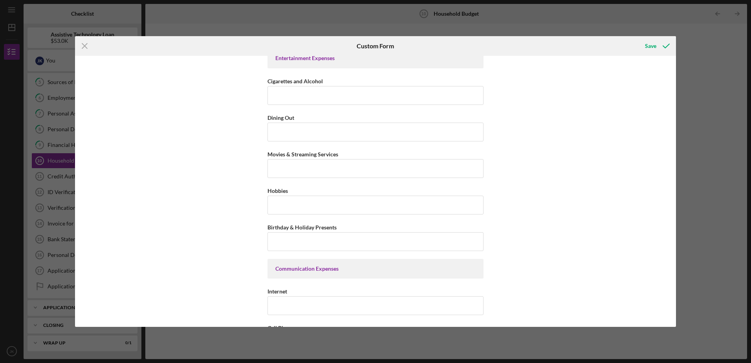
scroll to position [1257, 0]
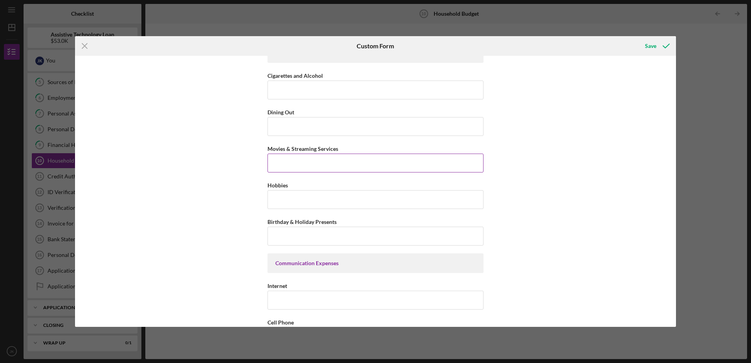
click at [287, 163] on input "Movies & Streaming Services" at bounding box center [375, 163] width 216 height 19
type input "$100"
click at [195, 182] on div "Residential Expenses HOUSEHOLD EXPENSES "Household" includes anyone you share i…" at bounding box center [375, 191] width 601 height 271
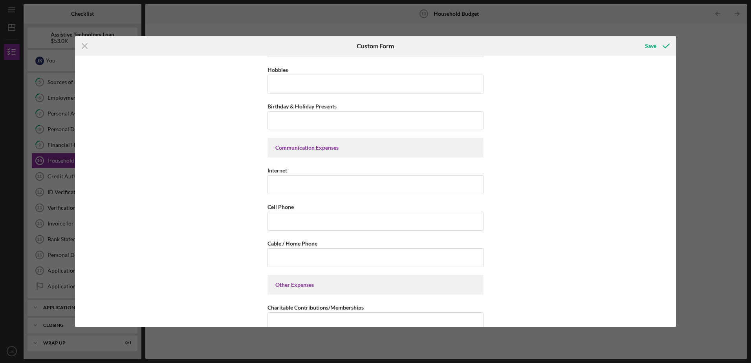
scroll to position [1374, 0]
drag, startPoint x: 270, startPoint y: 216, endPoint x: 273, endPoint y: 231, distance: 15.2
click at [270, 218] on input "Cell Phone" at bounding box center [375, 218] width 216 height 19
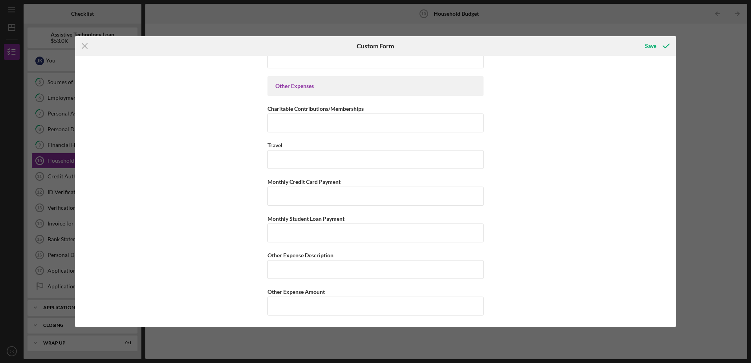
scroll to position [1571, 0]
type input "$100"
click at [644, 46] on button "Save" at bounding box center [656, 46] width 39 height 16
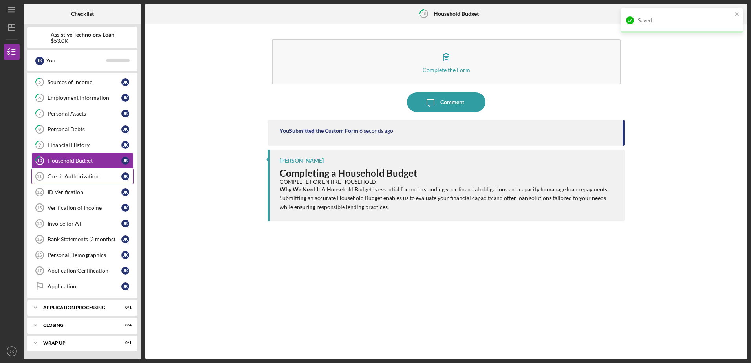
click at [95, 171] on link "Credit Authorization 11 Credit Authorization J K" at bounding box center [82, 176] width 102 height 16
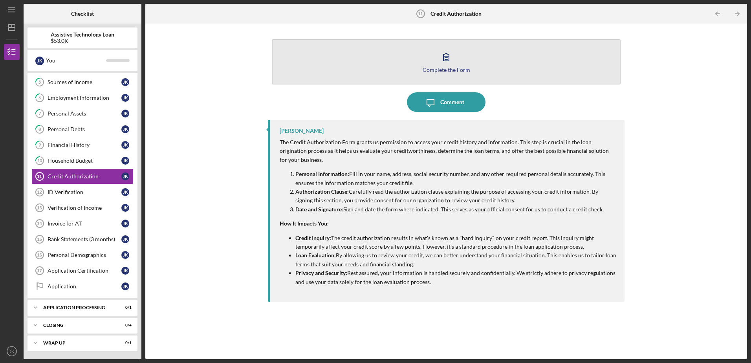
click at [448, 70] on div "Complete the Form" at bounding box center [447, 70] width 48 height 6
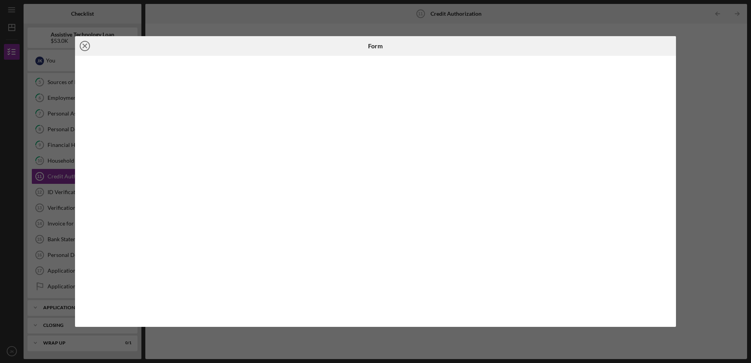
click at [85, 44] on icon "Icon/Close" at bounding box center [85, 46] width 20 height 20
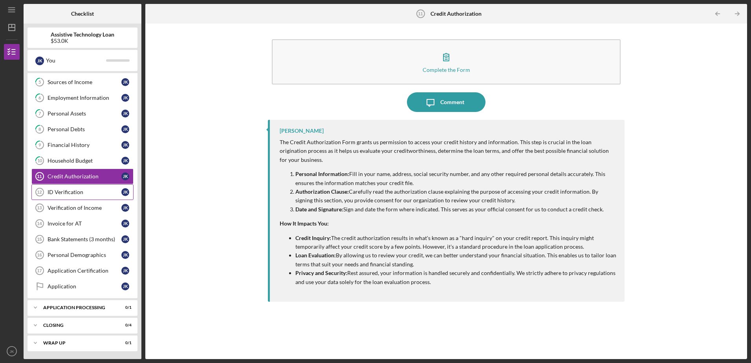
click at [74, 197] on link "ID Verification 12 ID Verification J K" at bounding box center [82, 192] width 102 height 16
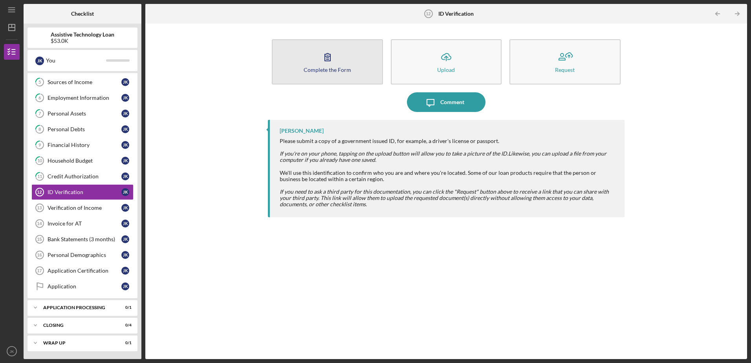
click at [359, 76] on button "Complete the Form Form" at bounding box center [327, 61] width 111 height 45
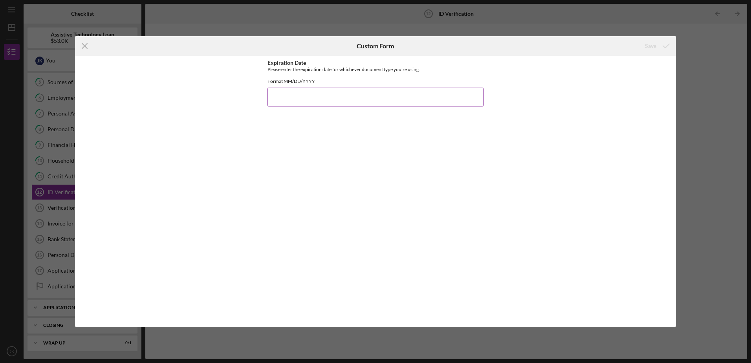
click at [349, 106] on input "Expiration Date" at bounding box center [375, 97] width 216 height 19
click at [86, 48] on line at bounding box center [84, 46] width 5 height 5
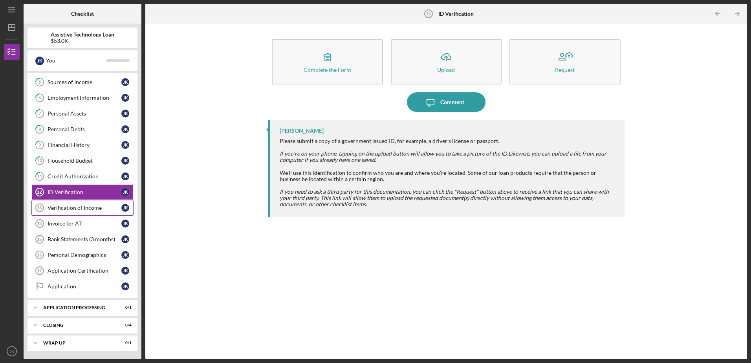
click at [82, 209] on div "Verification of Income" at bounding box center [85, 208] width 74 height 6
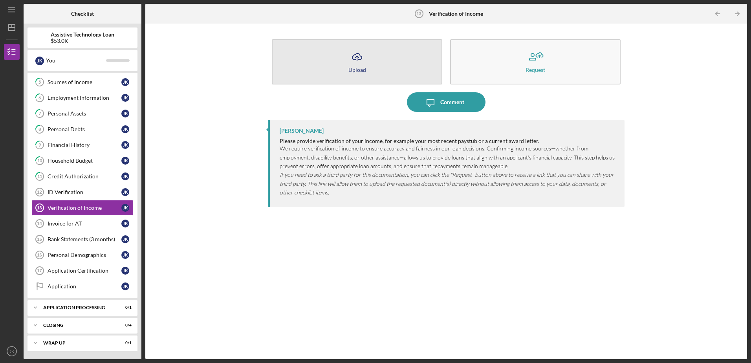
drag, startPoint x: 358, startPoint y: 64, endPoint x: 355, endPoint y: 69, distance: 4.9
click at [355, 69] on button "Icon/Upload Upload" at bounding box center [357, 61] width 170 height 45
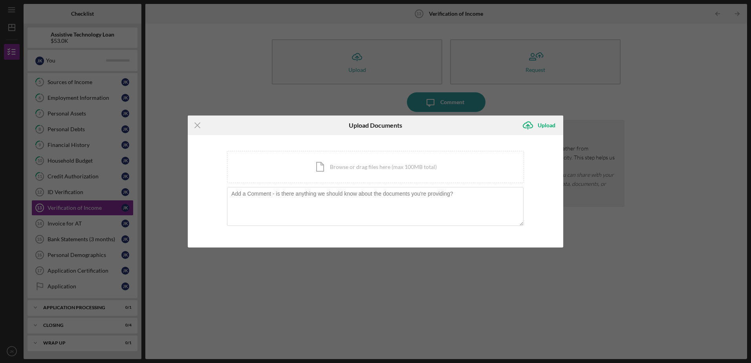
click at [622, 194] on div "Icon/Menu Close Upload Documents Icon/Upload Upload You're uploading documents …" at bounding box center [375, 181] width 751 height 363
click at [199, 122] on icon "Icon/Menu Close" at bounding box center [198, 125] width 20 height 20
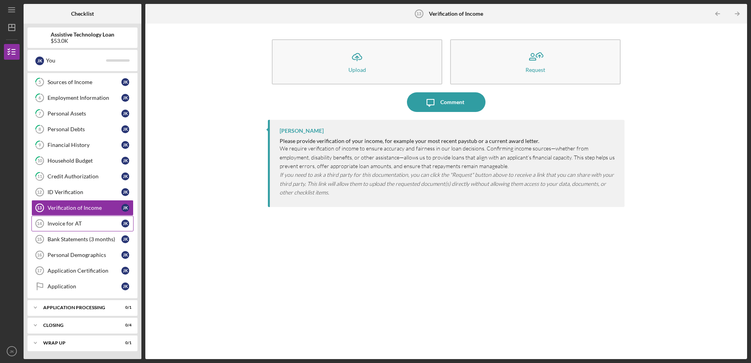
click at [100, 219] on link "Invoice for AT 14 Invoice for AT J K" at bounding box center [82, 224] width 102 height 16
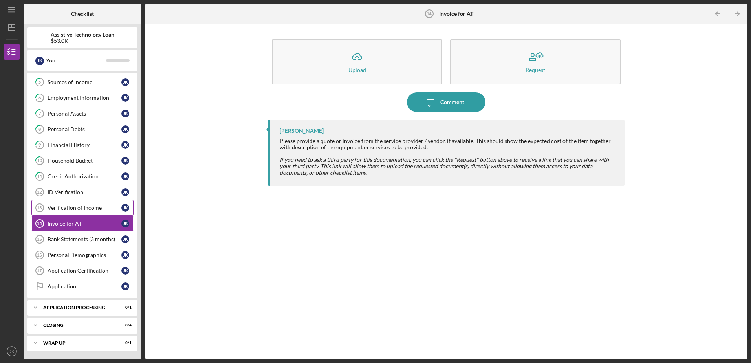
click at [102, 208] on div "Verification of Income" at bounding box center [85, 208] width 74 height 6
